Goal: Transaction & Acquisition: Download file/media

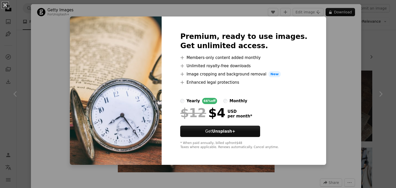
click at [330, 121] on div "An X shape Premium, ready to use images. Get unlimited access. A plus sign Memb…" at bounding box center [198, 94] width 396 height 188
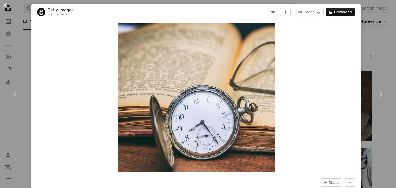
click at [330, 121] on div "Zoom in" at bounding box center [196, 97] width 330 height 155
click at [234, 52] on img "Zoom in on this image" at bounding box center [196, 98] width 157 height 150
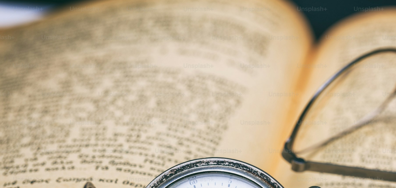
click at [234, 52] on img "Zoom out on this image" at bounding box center [198, 189] width 397 height 379
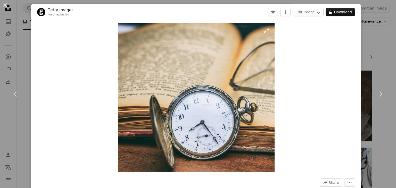
click at [237, 52] on img "Zoom in on this image" at bounding box center [196, 98] width 157 height 150
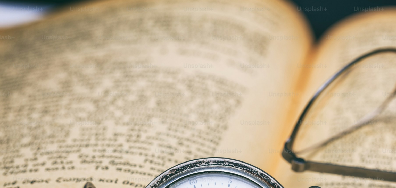
scroll to position [93, 0]
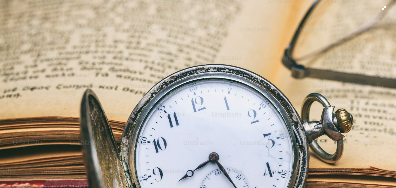
click at [384, 7] on img "Zoom out on this image" at bounding box center [198, 95] width 397 height 379
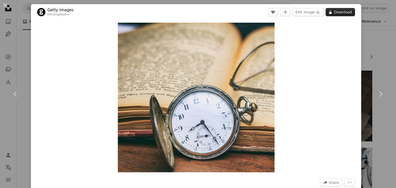
click at [334, 10] on button "A lock Download" at bounding box center [340, 12] width 29 height 8
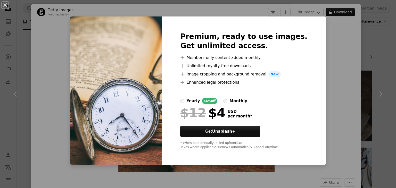
click at [315, 53] on div "An X shape Premium, ready to use images. Get unlimited access. A plus sign Memb…" at bounding box center [198, 94] width 396 height 188
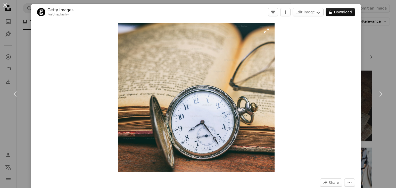
click at [238, 52] on img "Zoom in on this image" at bounding box center [196, 98] width 157 height 150
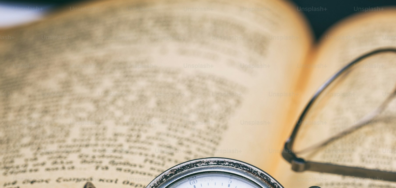
click at [238, 52] on img "Zoom out on this image" at bounding box center [198, 189] width 397 height 379
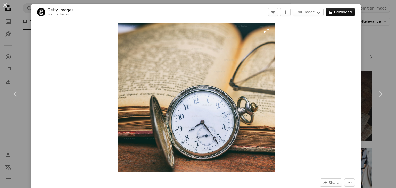
click at [241, 55] on img "Zoom in on this image" at bounding box center [196, 98] width 157 height 150
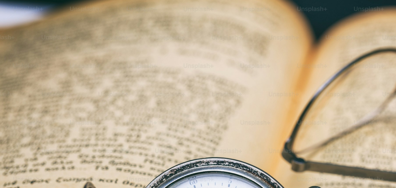
scroll to position [93, 0]
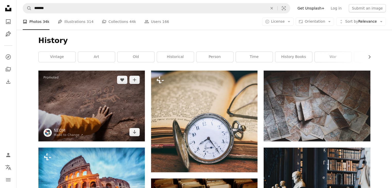
click at [111, 114] on img at bounding box center [91, 106] width 107 height 71
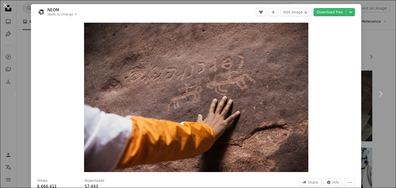
click at [371, 34] on div "An X shape Chevron left Chevron right NEOM Made to Change ↗ A heart A plus sign…" at bounding box center [198, 94] width 396 height 188
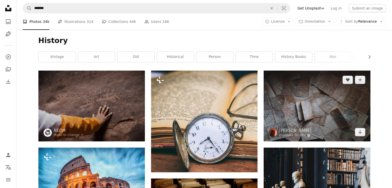
click at [330, 125] on img at bounding box center [317, 106] width 107 height 71
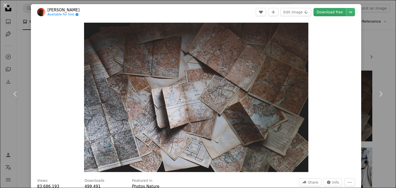
click at [327, 10] on link "Download free" at bounding box center [330, 12] width 33 height 8
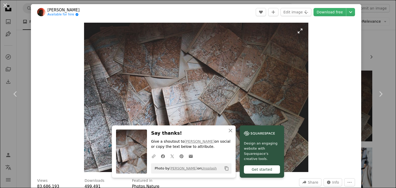
click at [226, 89] on img "Zoom in on this image" at bounding box center [196, 98] width 224 height 150
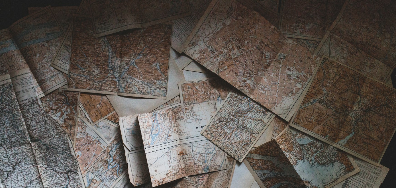
scroll to position [37, 0]
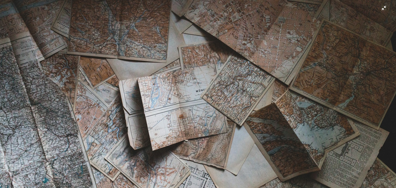
click at [320, 46] on img "Zoom out on this image" at bounding box center [198, 95] width 397 height 264
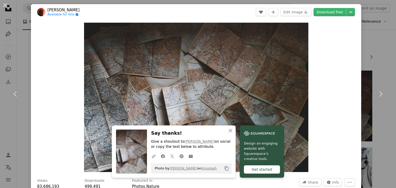
click at [320, 46] on div "Zoom in" at bounding box center [196, 97] width 330 height 155
click at [252, 86] on img "Zoom in on this image" at bounding box center [196, 98] width 224 height 150
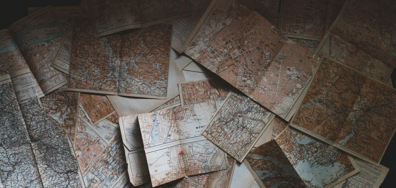
click at [252, 86] on img "Zoom out on this image" at bounding box center [198, 132] width 397 height 264
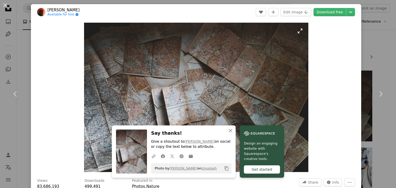
click at [252, 86] on img "Zoom in on this image" at bounding box center [196, 98] width 224 height 150
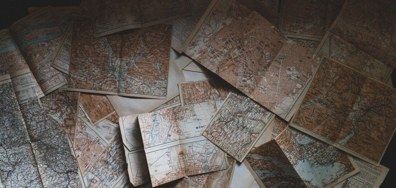
scroll to position [37, 0]
